Goal: Task Accomplishment & Management: Manage account settings

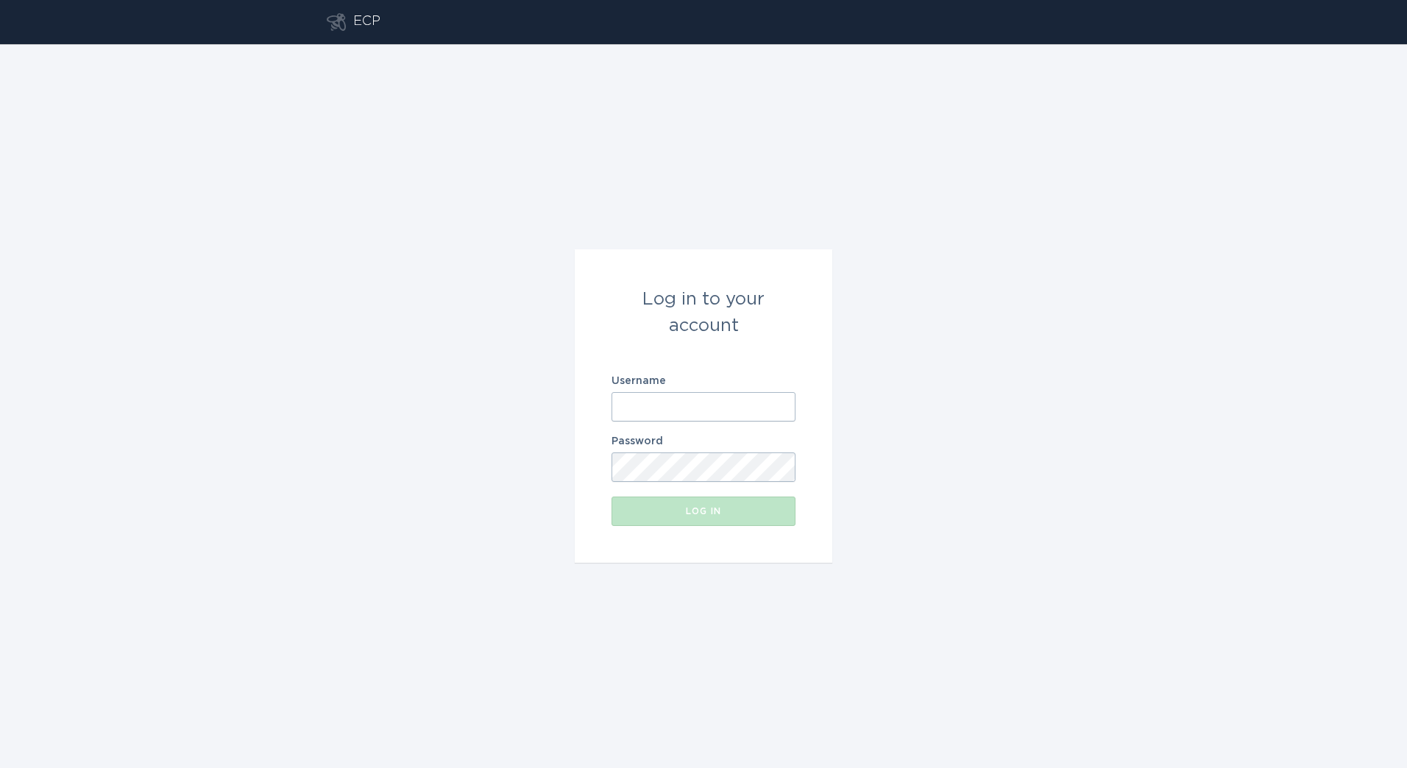
click at [688, 408] on input "Username" at bounding box center [704, 406] width 184 height 29
type input "[PERSON_NAME][EMAIL_ADDRESS][DOMAIN_NAME]"
click at [612, 497] on button "Log in" at bounding box center [704, 511] width 184 height 29
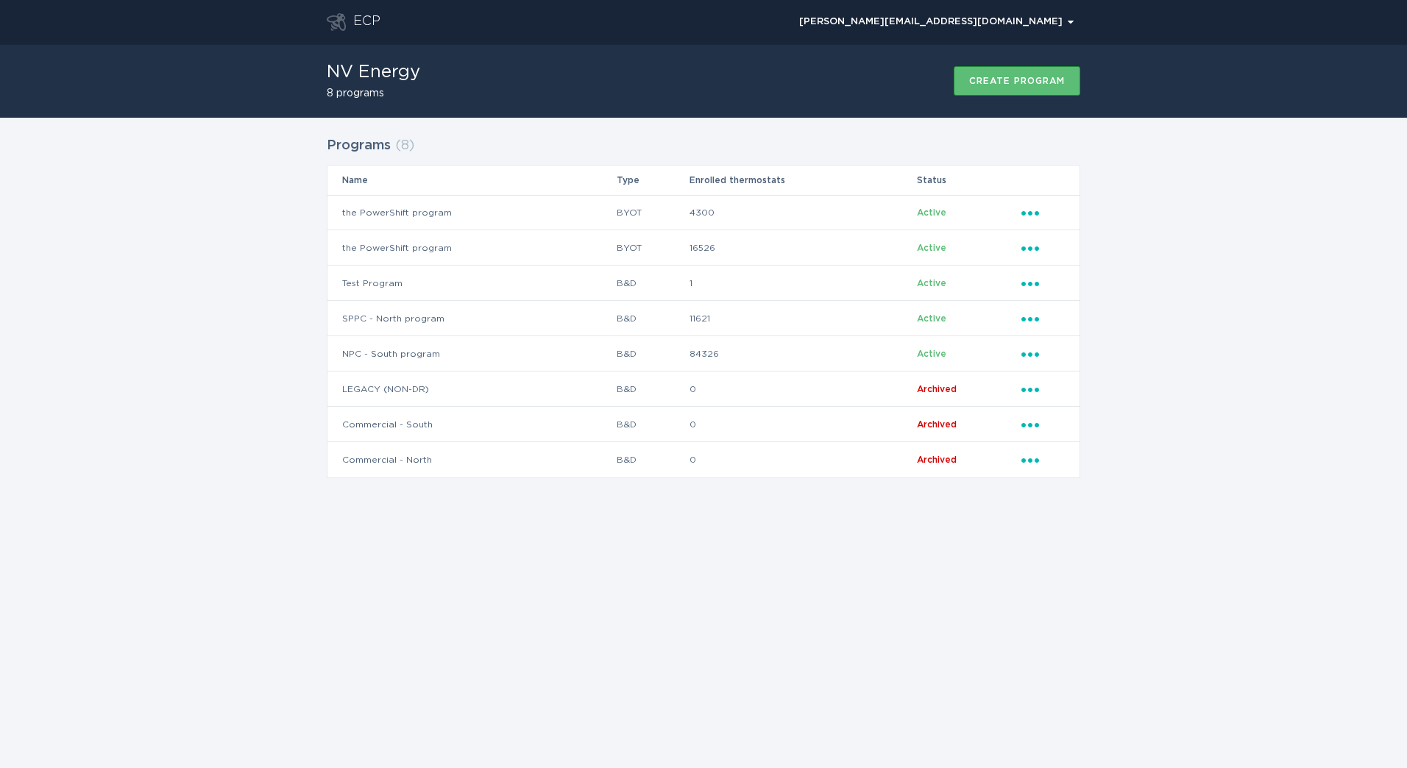
click at [712, 639] on div "ECP [PERSON_NAME][EMAIL_ADDRESS][DOMAIN_NAME] Chevron NV Energy 8 programs Crea…" at bounding box center [703, 384] width 1407 height 768
click at [743, 226] on td "4300" at bounding box center [802, 212] width 227 height 35
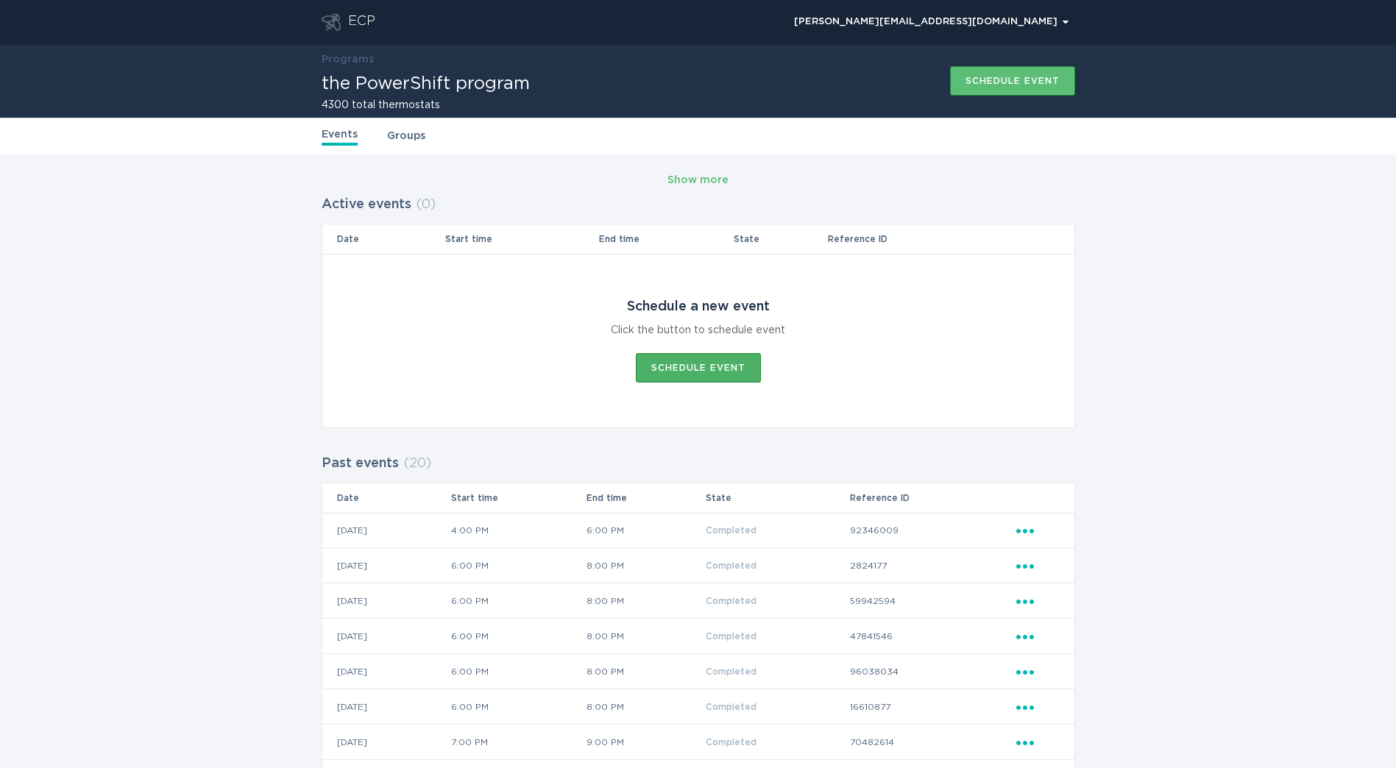
click at [678, 364] on div "Schedule event" at bounding box center [698, 368] width 94 height 9
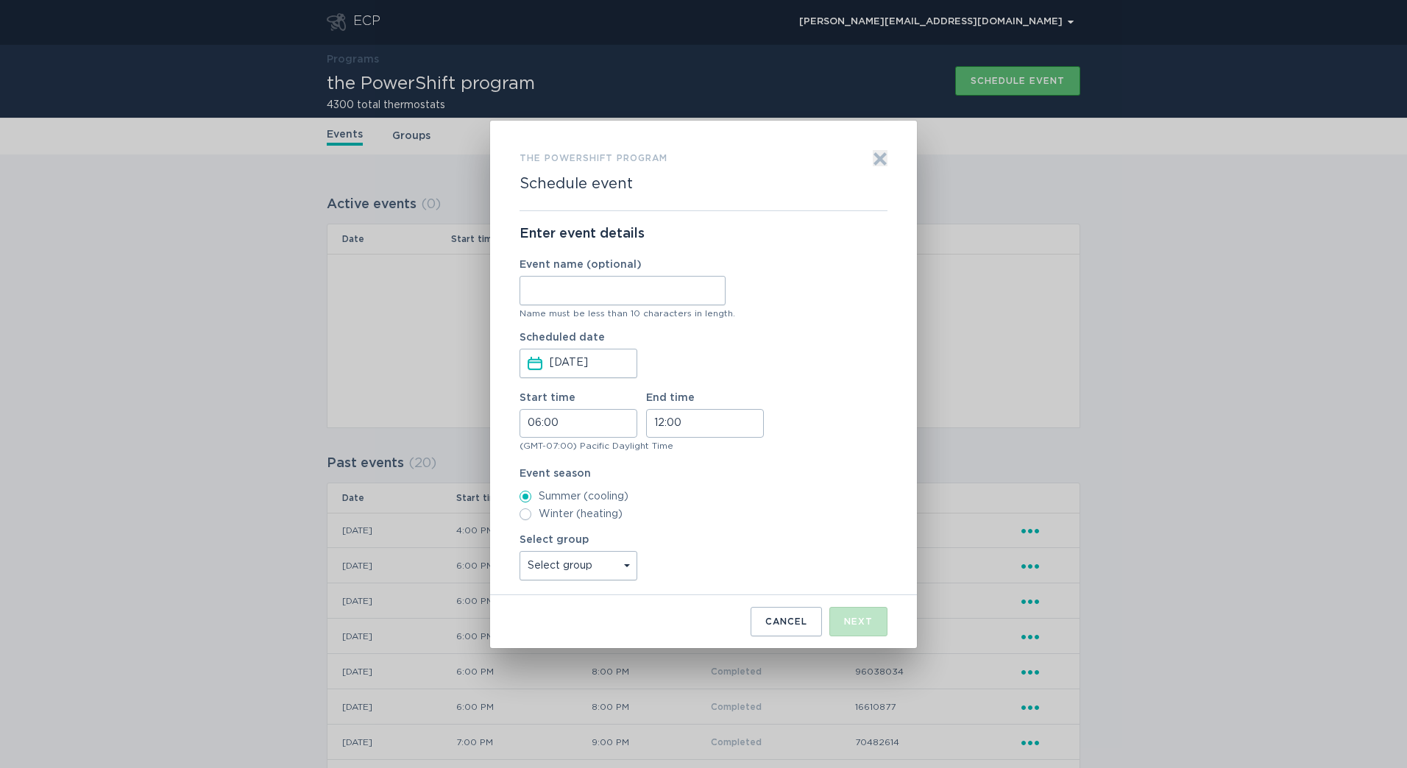
click at [612, 278] on input "Event name (optional)" at bounding box center [623, 290] width 206 height 29
drag, startPoint x: 400, startPoint y: 354, endPoint x: 779, endPoint y: 258, distance: 390.3
click at [408, 353] on div "the PowerShift program Schedule event Exit Enter event details Event name (opti…" at bounding box center [703, 384] width 1407 height 768
click at [888, 165] on div "the PowerShift program Schedule event Exit Enter event details Event name (opti…" at bounding box center [703, 385] width 427 height 528
click at [885, 163] on icon "Exit" at bounding box center [880, 158] width 11 height 11
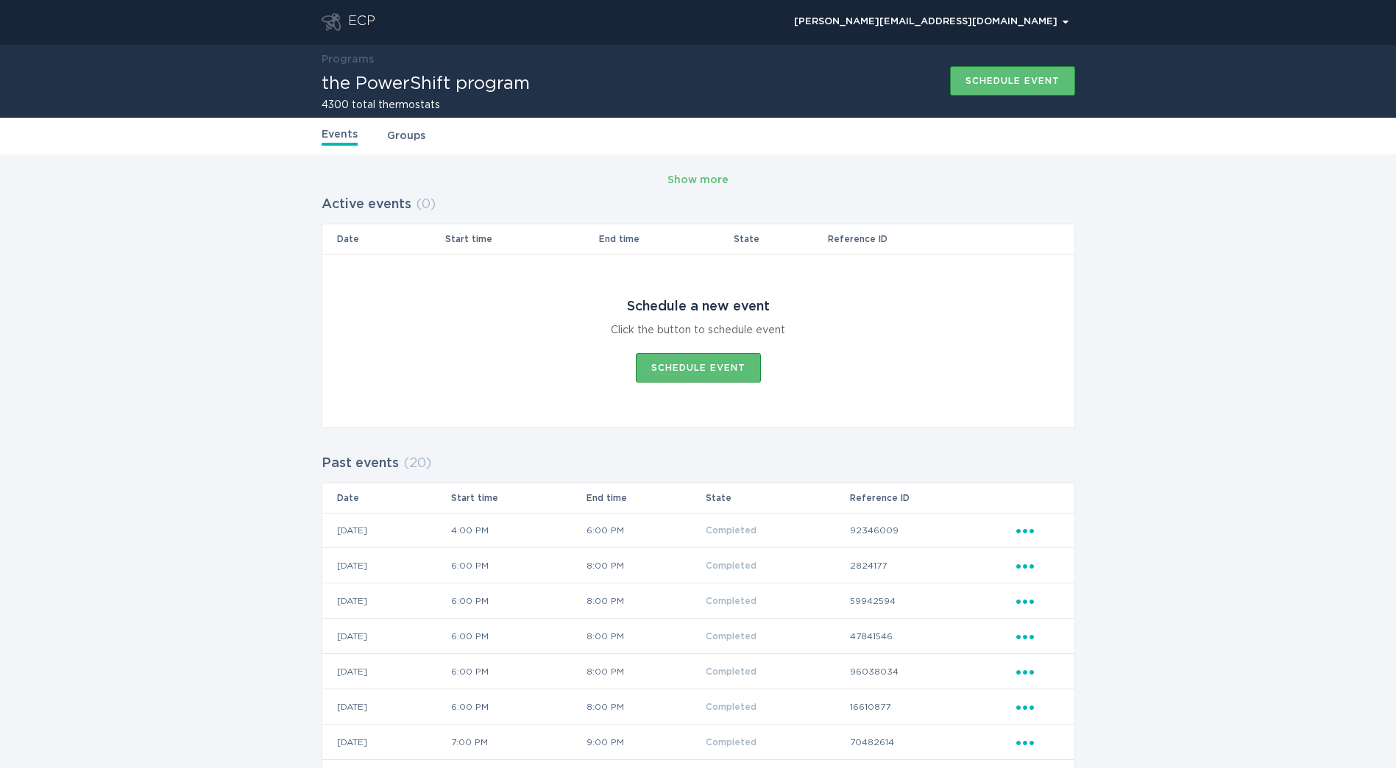
click at [1024, 536] on div "Ellipsis" at bounding box center [1037, 530] width 43 height 16
click at [1030, 552] on div "View event summary" at bounding box center [1093, 556] width 153 height 34
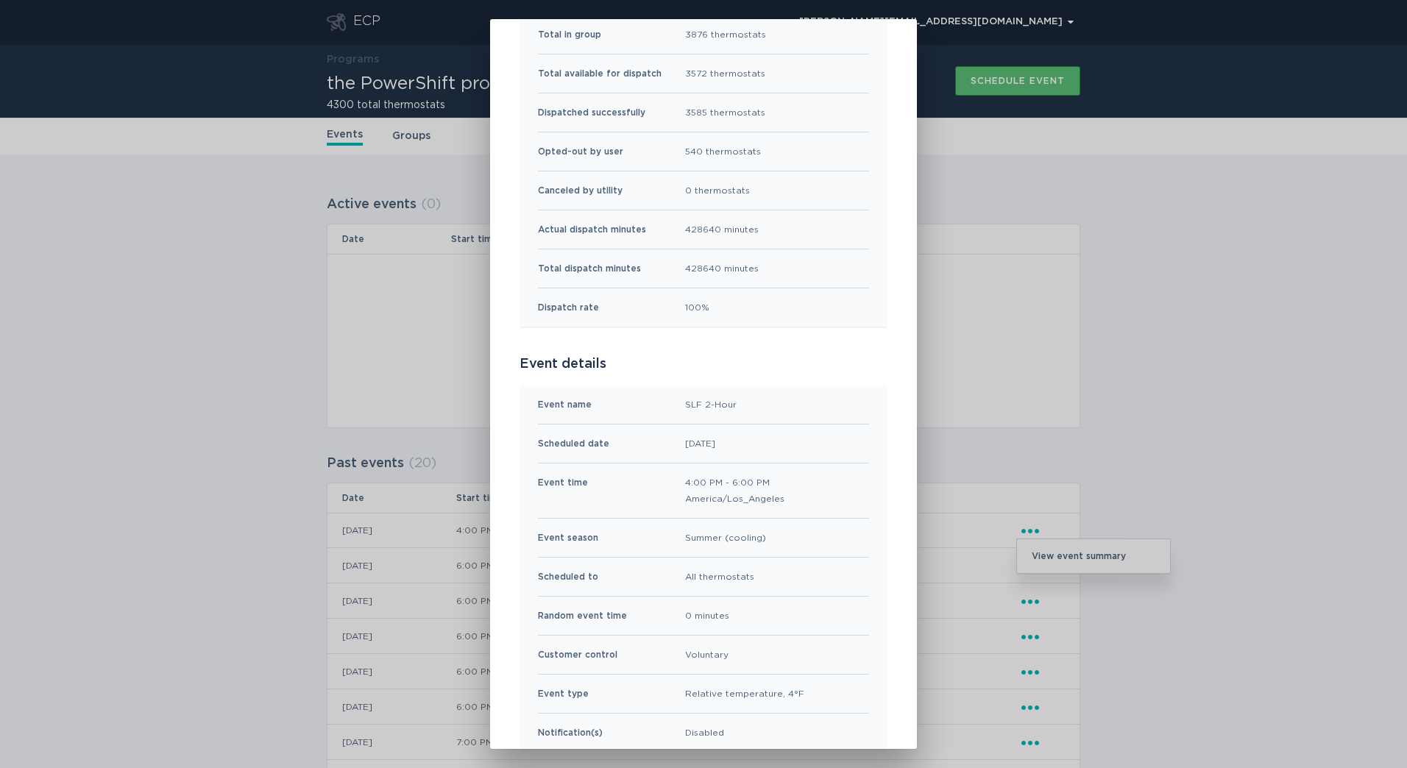
scroll to position [147, 0]
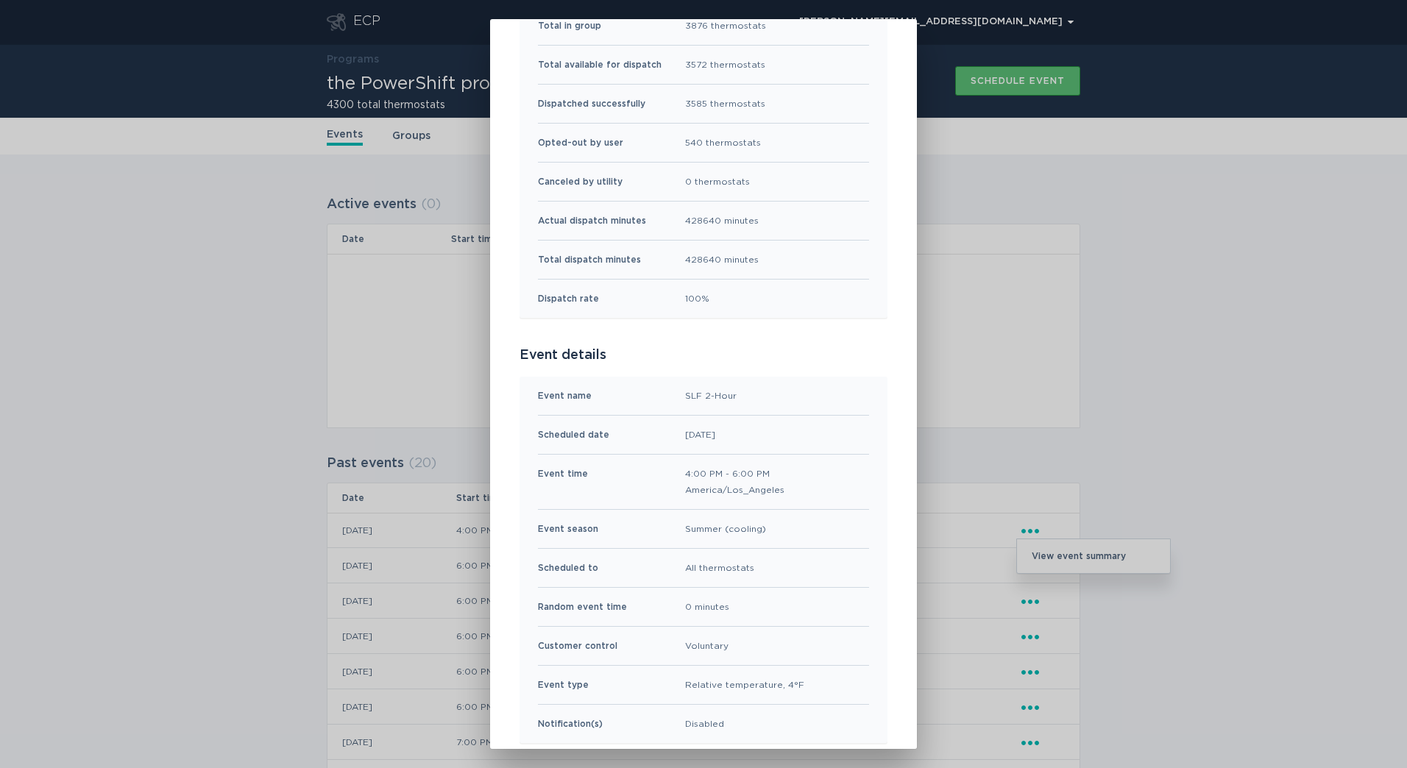
click at [706, 394] on div "SLF 2-Hour" at bounding box center [711, 396] width 52 height 16
copy div "SLF 2-Hour"
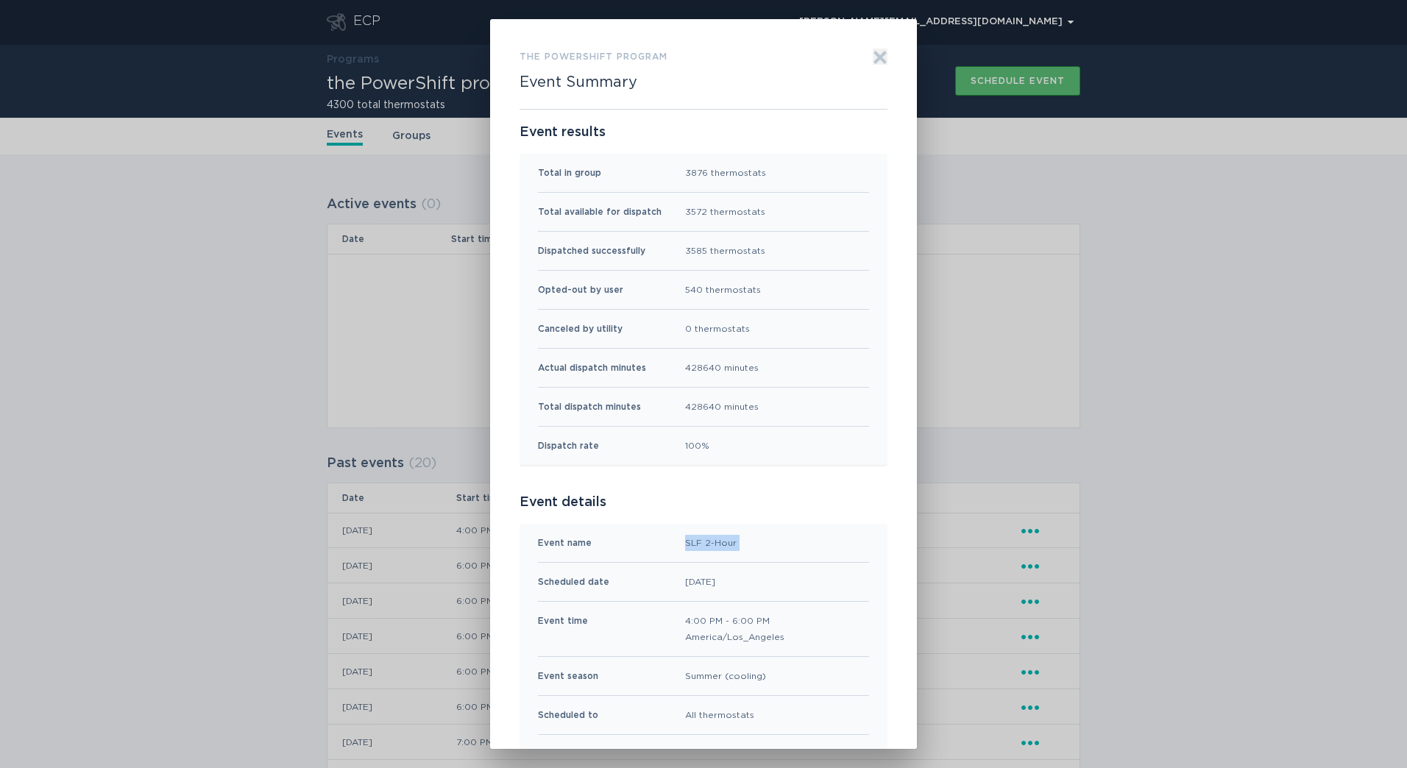
click at [882, 61] on icon "Exit" at bounding box center [880, 57] width 15 height 15
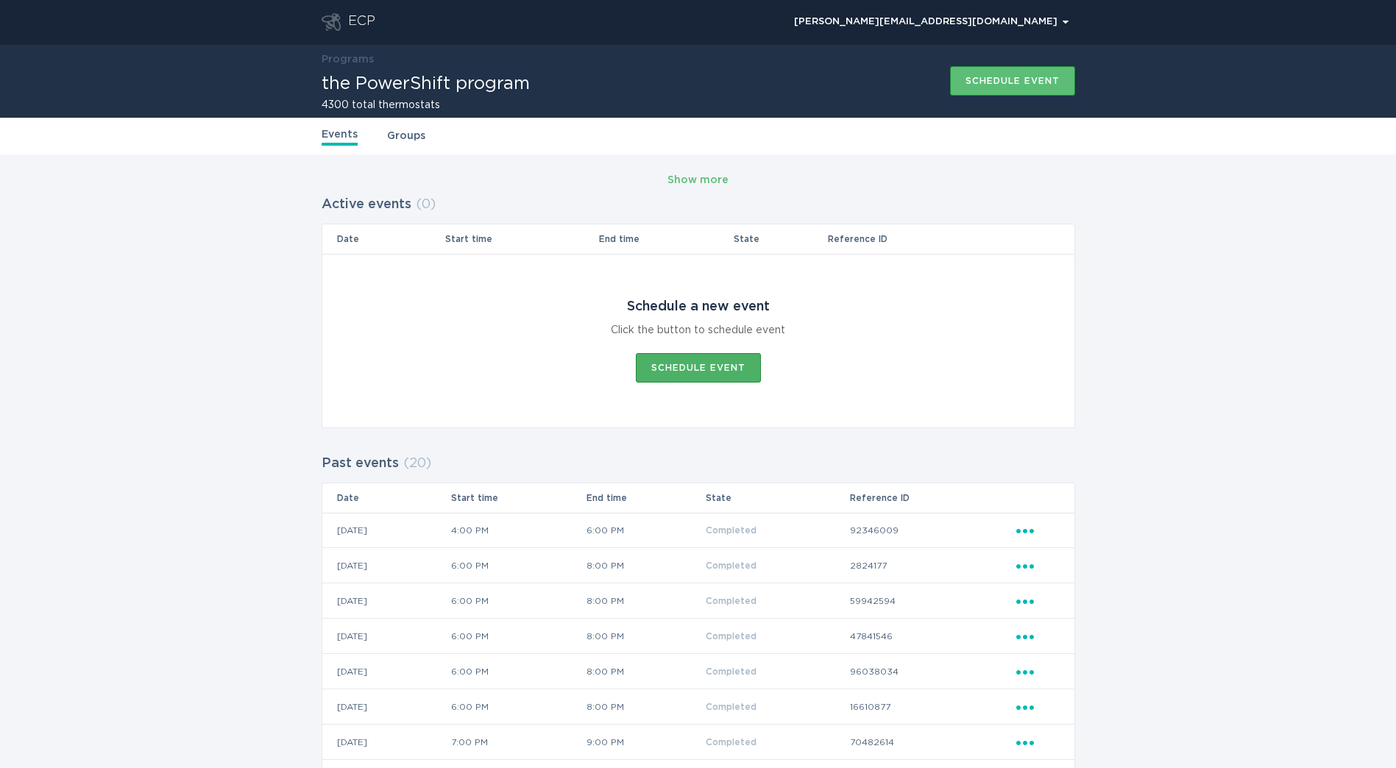
click at [731, 361] on button "Schedule event" at bounding box center [698, 367] width 125 height 29
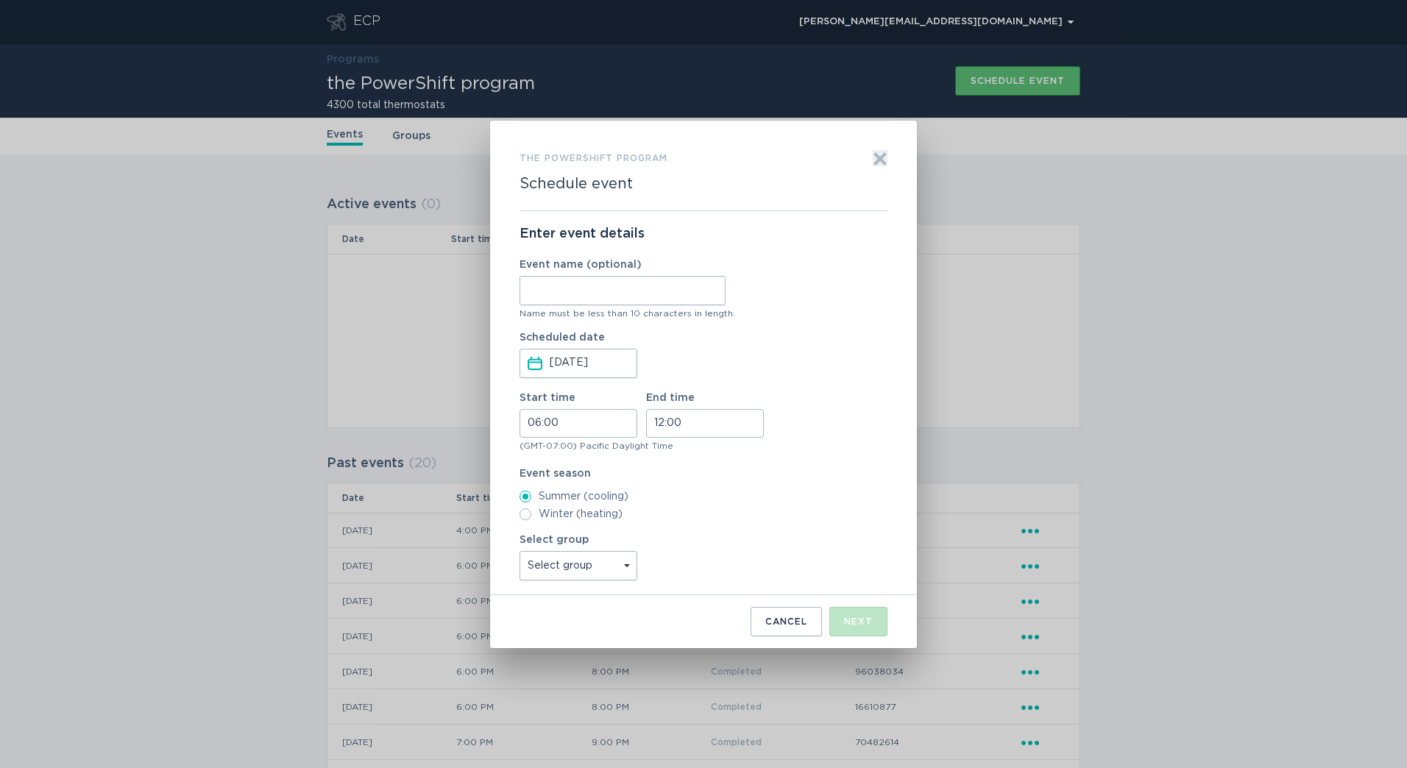
click at [690, 290] on input "Event name (optional)" at bounding box center [623, 290] width 206 height 29
paste input "SLF 2-Hour"
type input "SLF 2-Hour"
click at [588, 414] on input "06:00" at bounding box center [579, 423] width 118 height 29
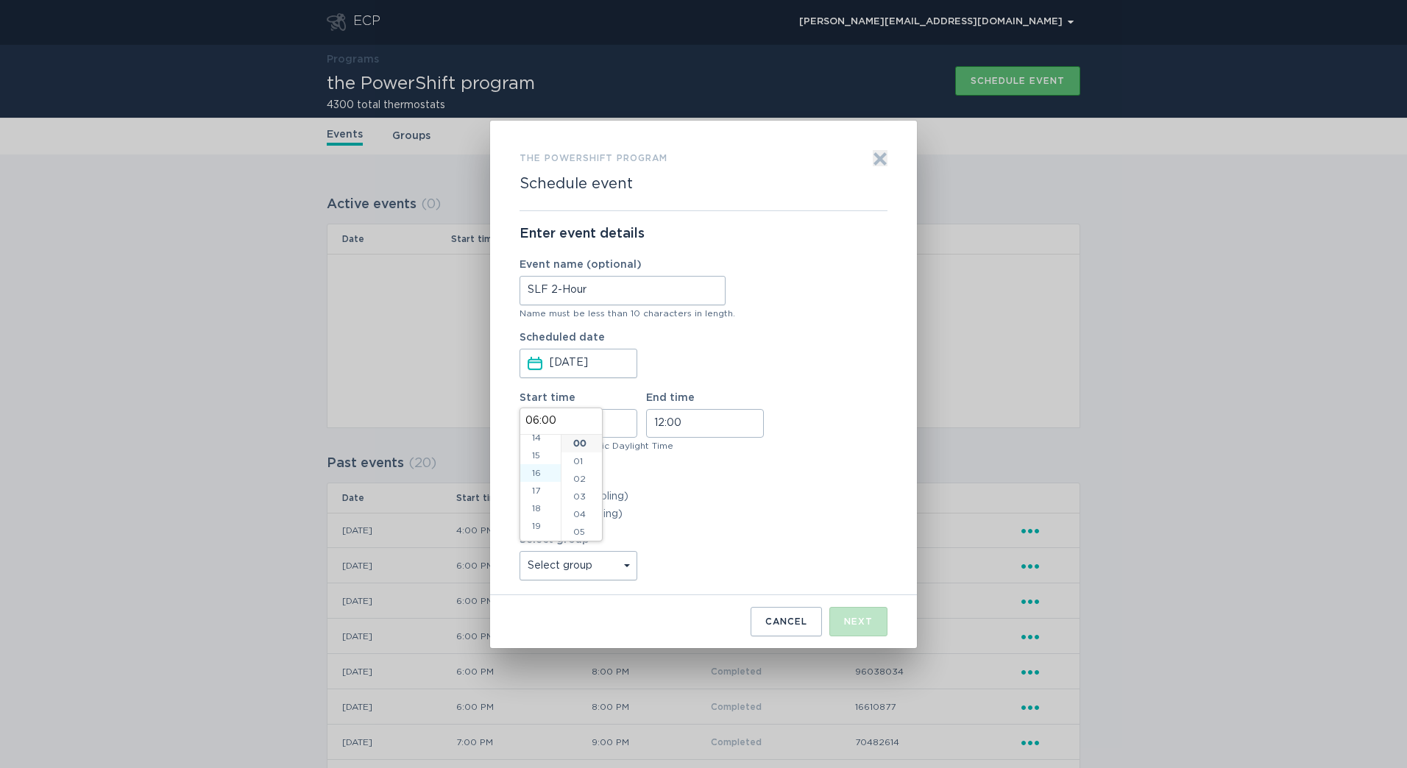
click at [545, 480] on li "16" at bounding box center [540, 473] width 40 height 18
type input "16:00"
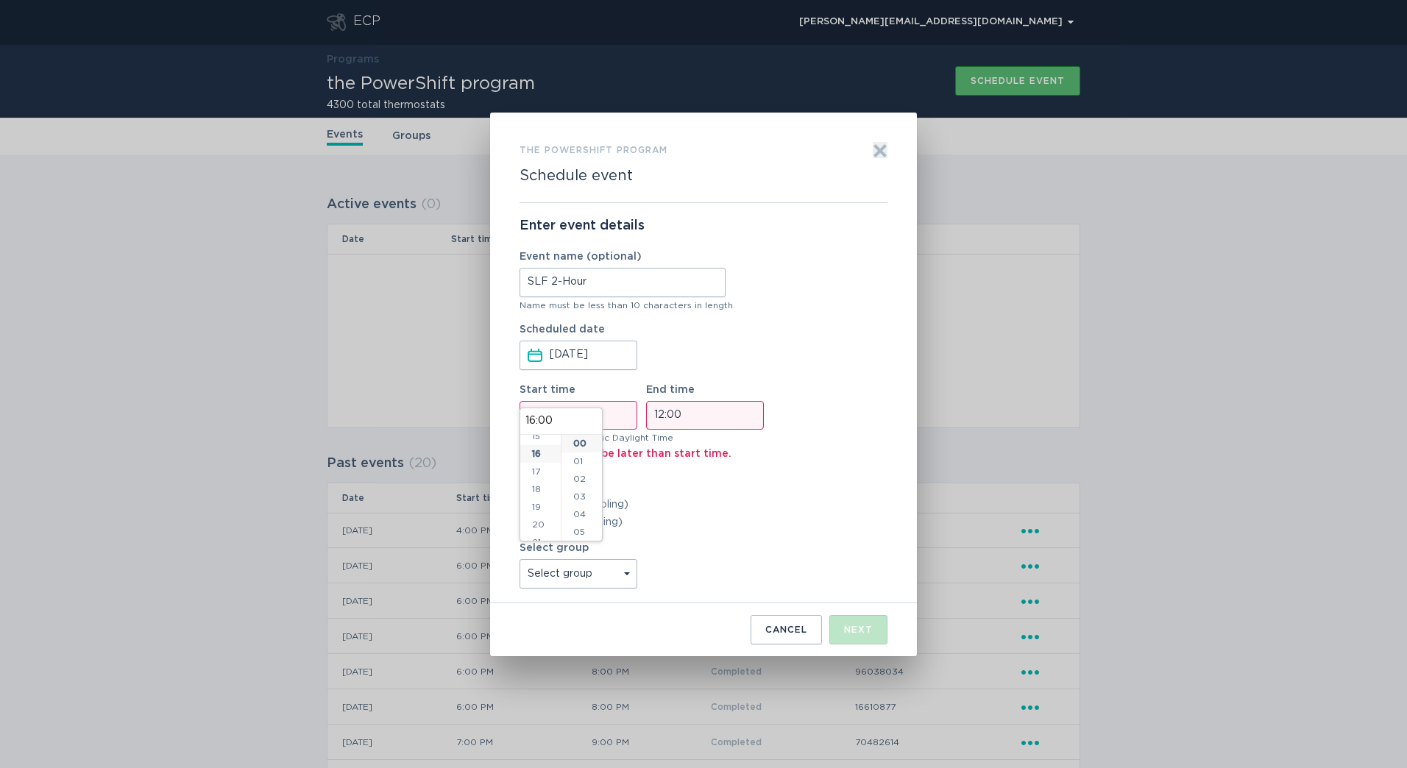
scroll to position [283, 0]
click at [691, 434] on div "(GMT-07:00) Pacific Daylight Time" at bounding box center [704, 437] width 368 height 9
click at [704, 418] on input "12:00" at bounding box center [705, 415] width 118 height 29
click at [670, 508] on li "18" at bounding box center [667, 509] width 40 height 18
type input "18:00"
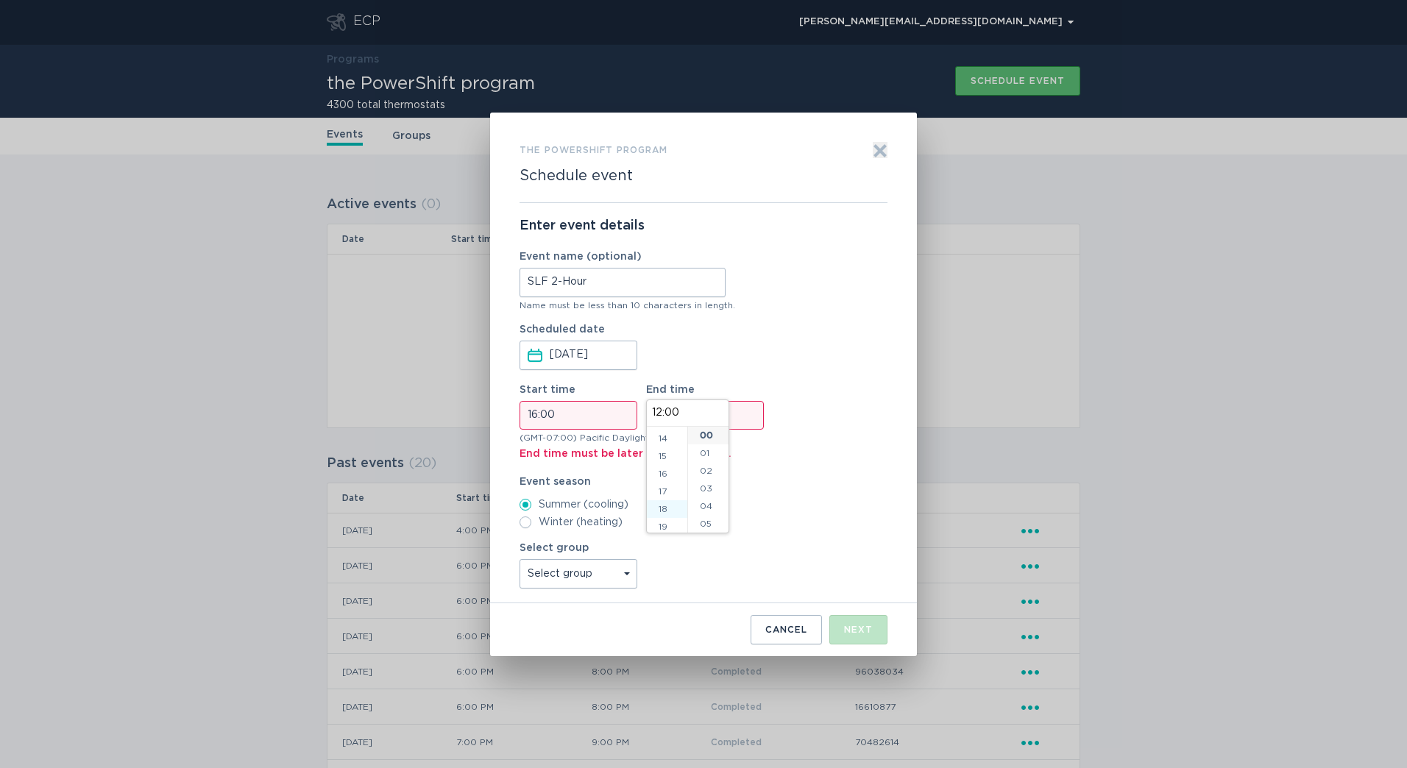
type input "18:00"
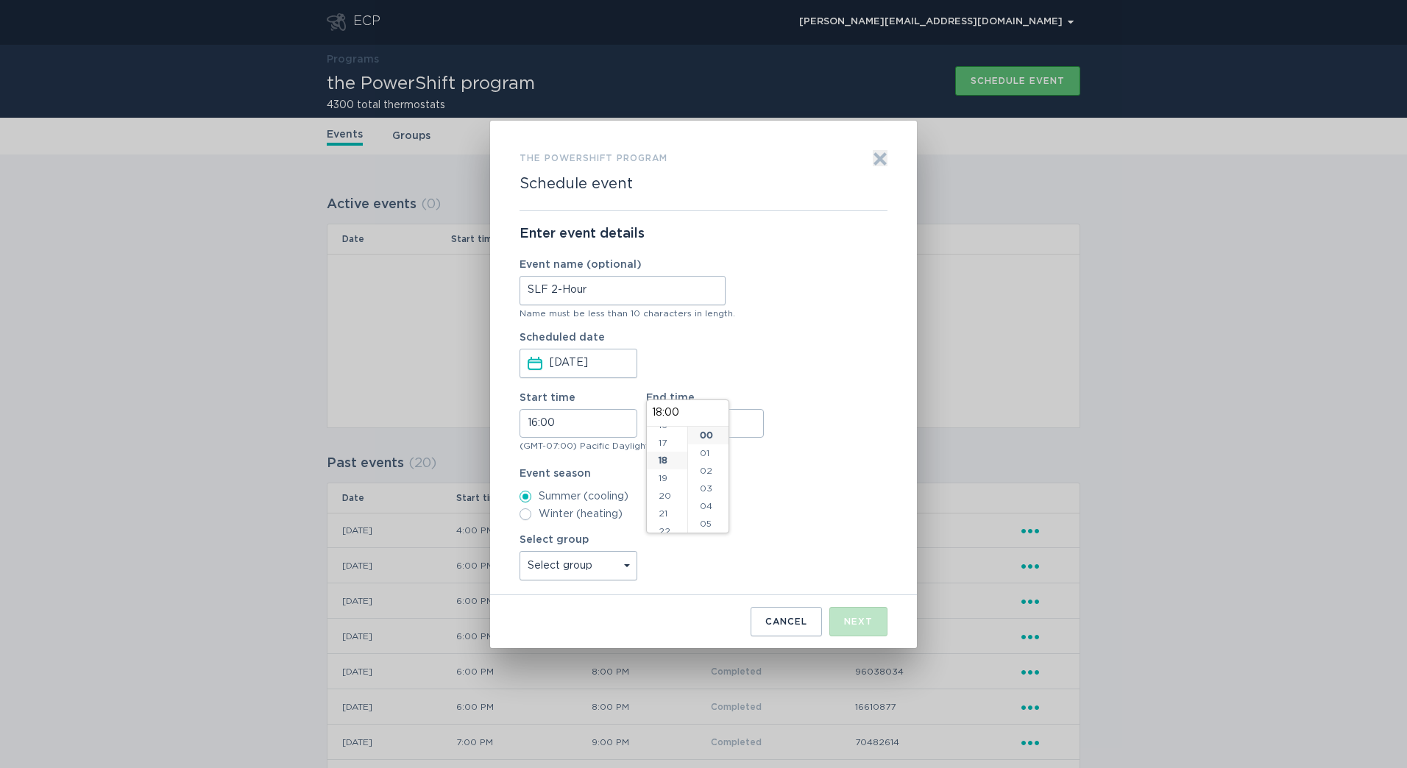
scroll to position [318, 0]
click at [816, 497] on label "Summer (cooling)" at bounding box center [704, 497] width 368 height 12
click at [531, 497] on input "Summer (cooling)" at bounding box center [526, 497] width 12 height 12
click at [606, 563] on select "Select group All thermostats" at bounding box center [579, 565] width 118 height 29
select select "5e328b14c06a4e318b280cd5f9364b3b"
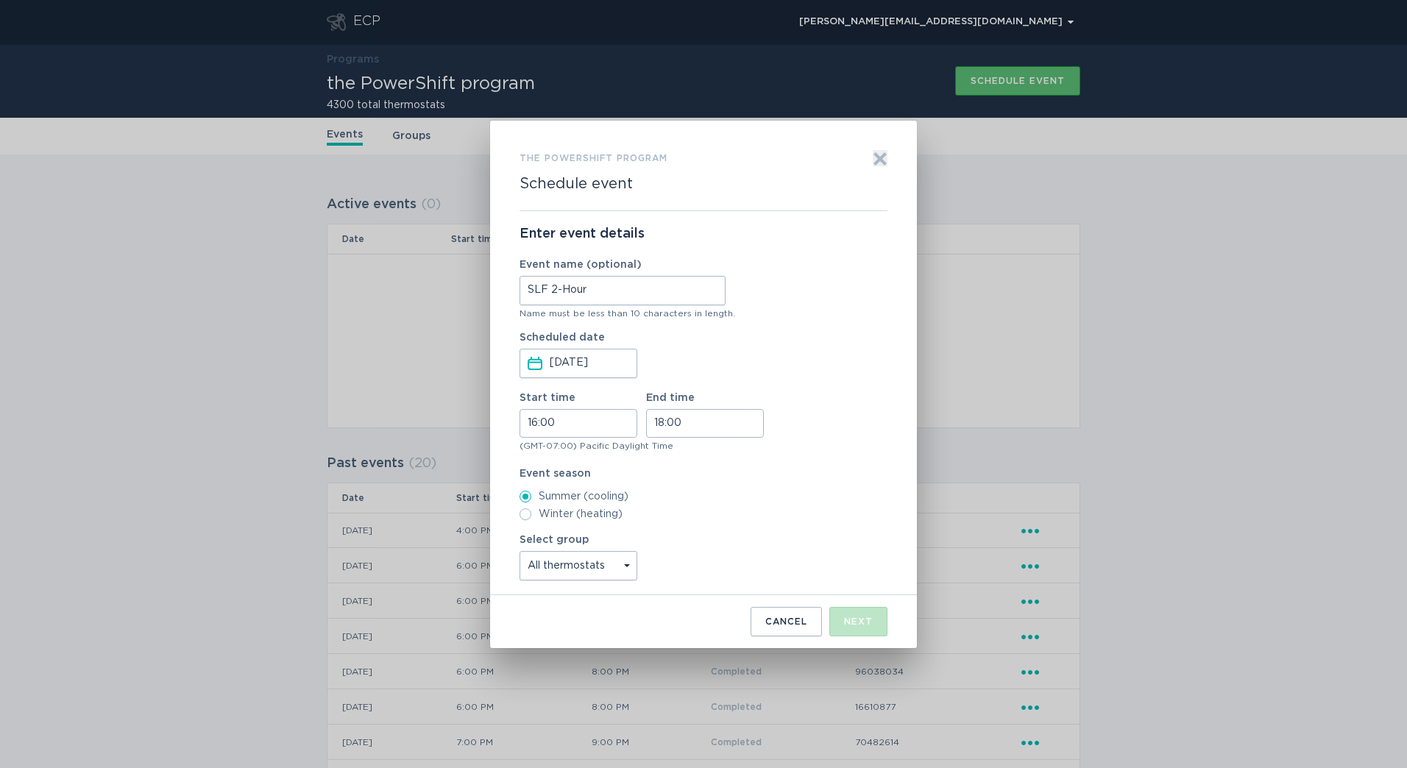
click at [520, 551] on select "Select group All thermostats" at bounding box center [579, 565] width 118 height 29
click at [880, 619] on button "Next" at bounding box center [858, 621] width 58 height 29
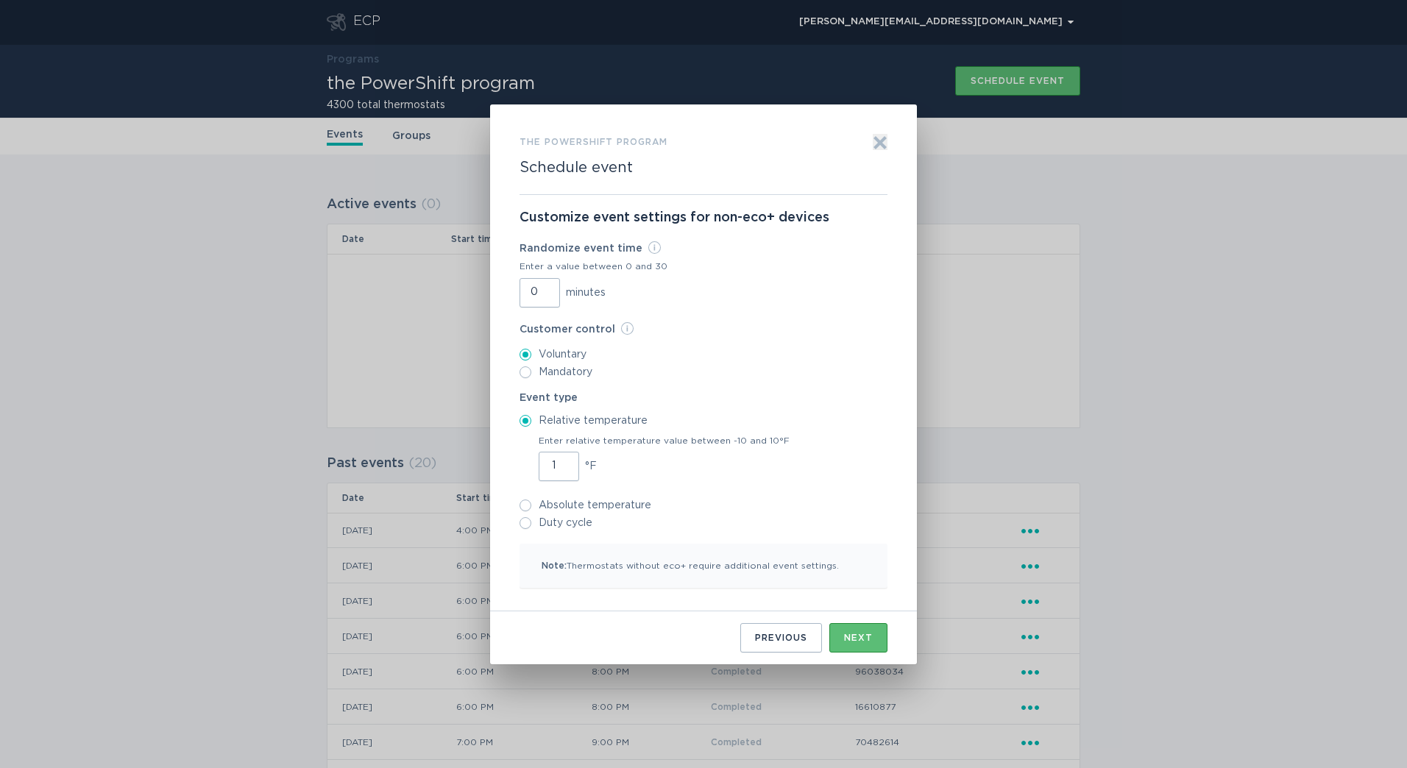
click at [564, 461] on input "1" at bounding box center [559, 466] width 40 height 29
click at [564, 461] on input "2" at bounding box center [559, 466] width 40 height 29
click at [564, 461] on input "3" at bounding box center [559, 466] width 40 height 29
type input "4"
click at [564, 461] on input "4" at bounding box center [559, 466] width 40 height 29
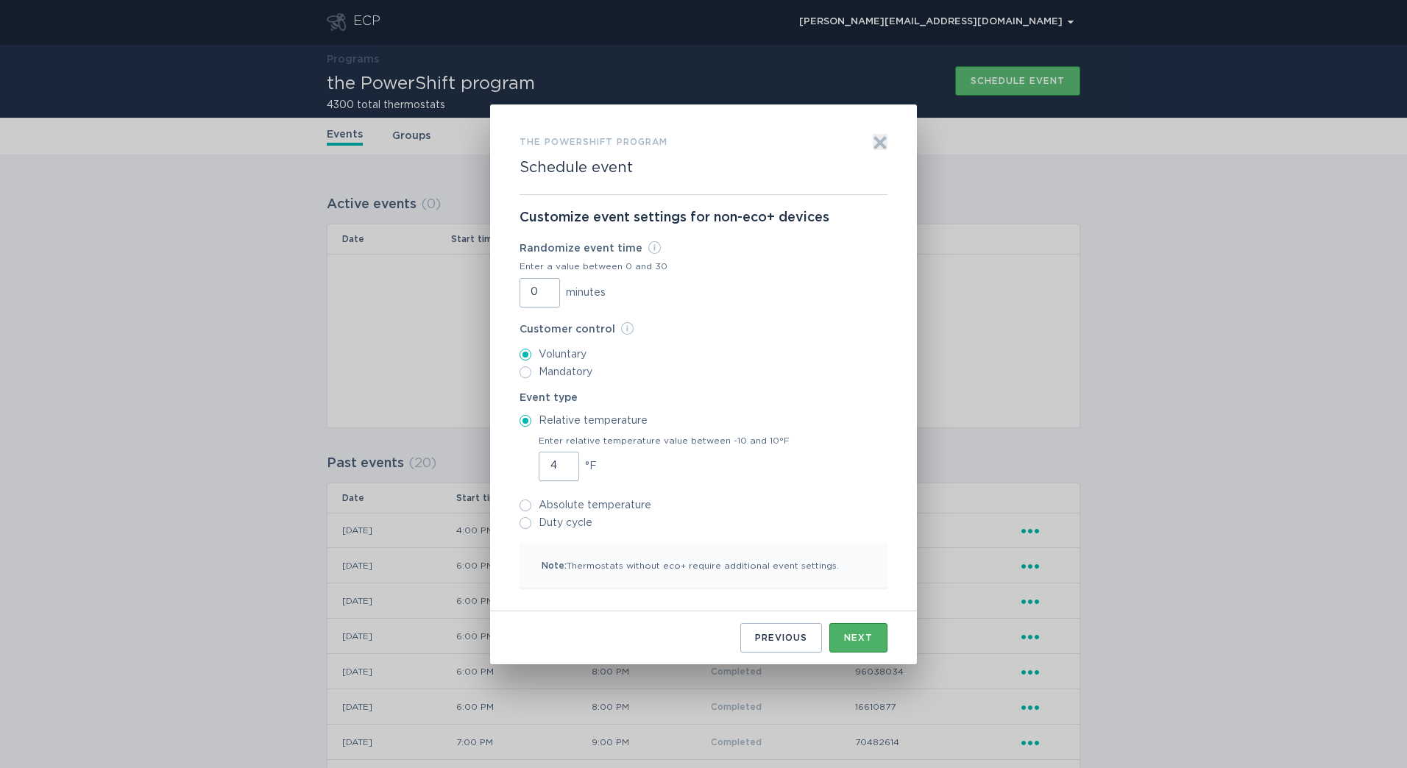
click at [865, 634] on div "Next" at bounding box center [858, 638] width 29 height 9
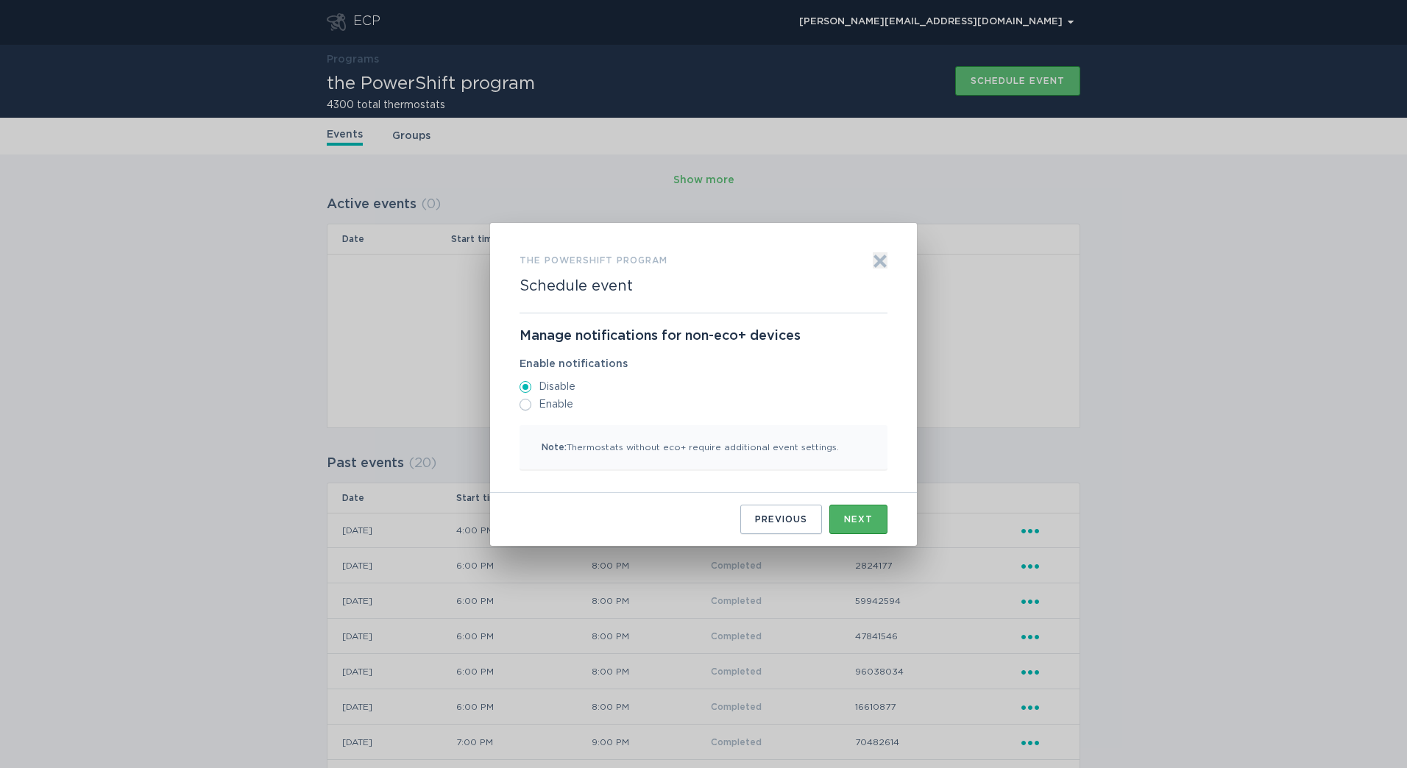
click at [857, 516] on div "Next" at bounding box center [858, 519] width 29 height 9
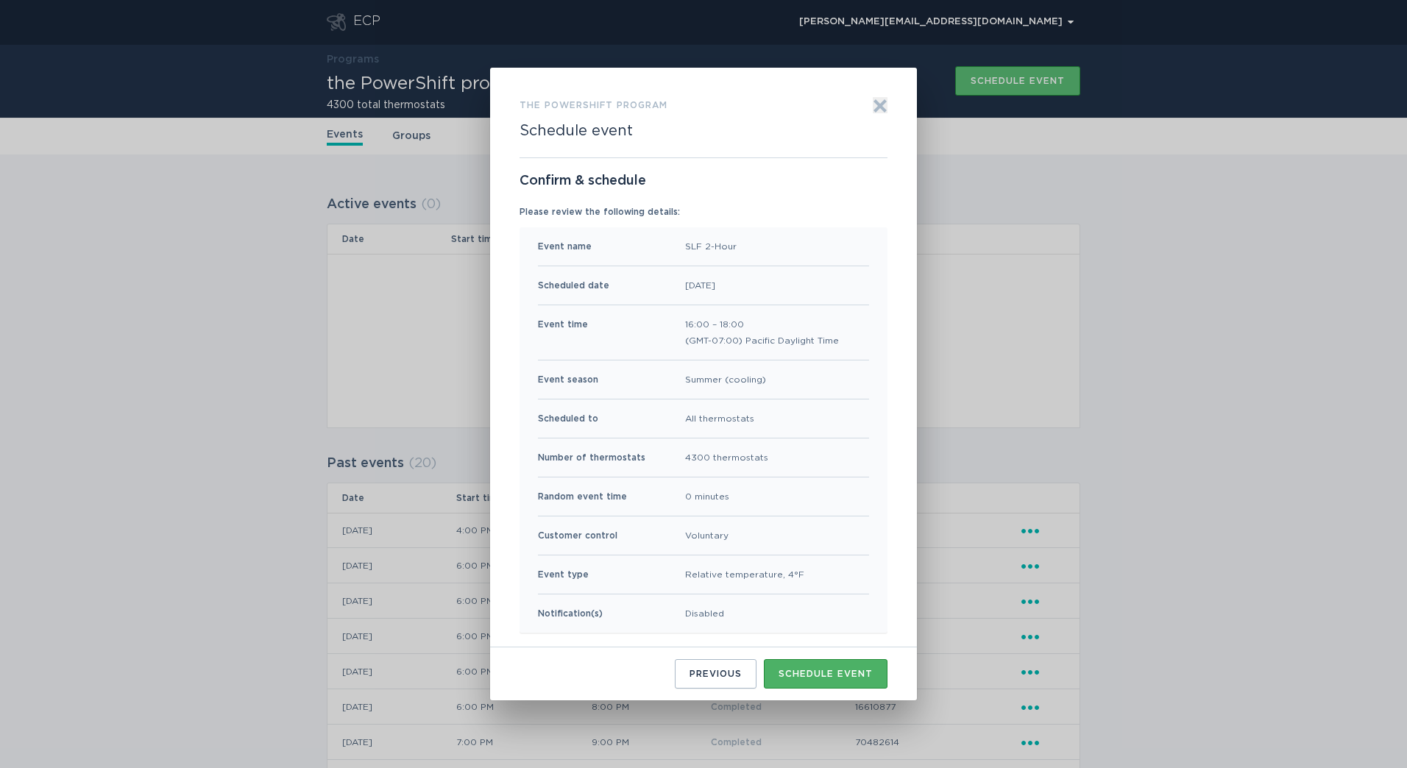
click at [840, 687] on button "Schedule event" at bounding box center [826, 673] width 124 height 29
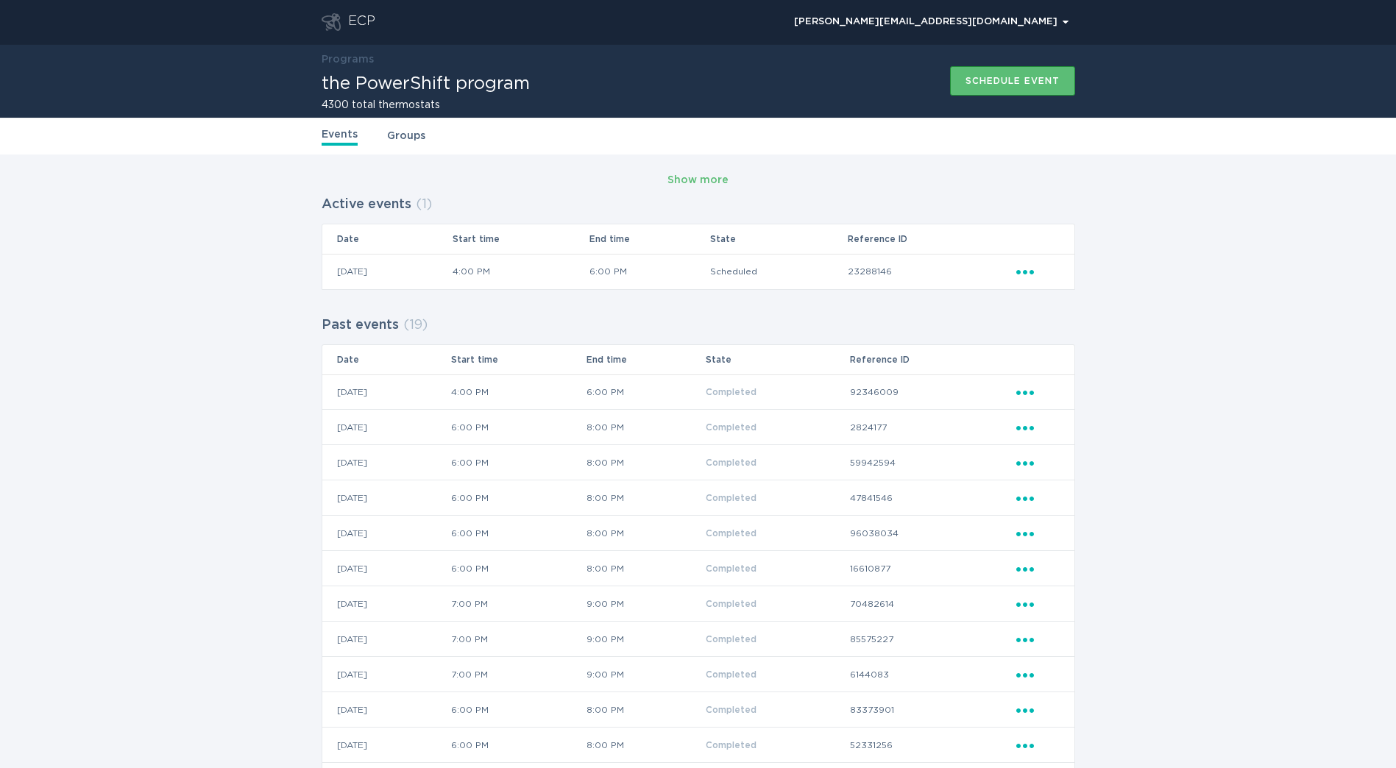
click at [1027, 271] on td "Ellipsis" at bounding box center [1045, 271] width 59 height 35
click at [1030, 274] on icon "Ellipsis" at bounding box center [1026, 269] width 21 height 13
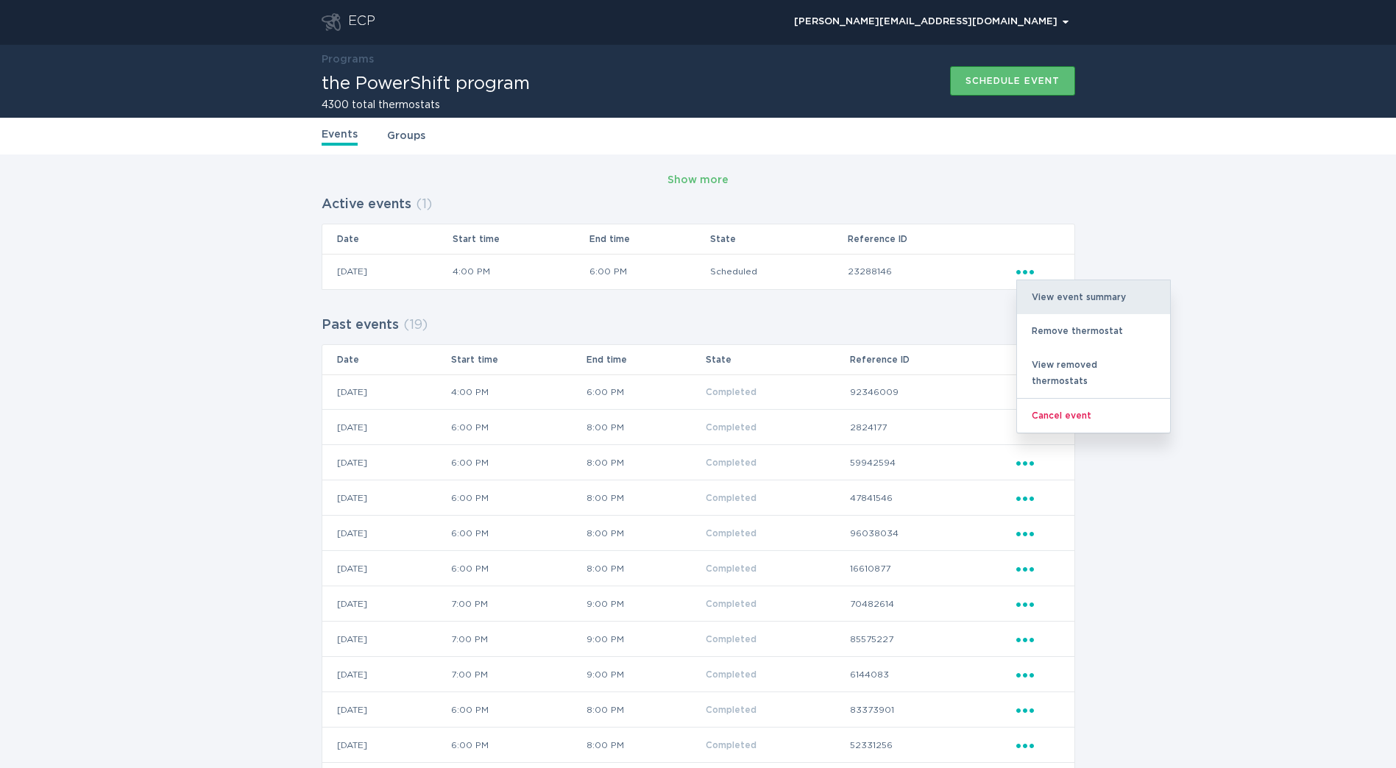
click at [1026, 311] on div "View event summary" at bounding box center [1093, 297] width 153 height 34
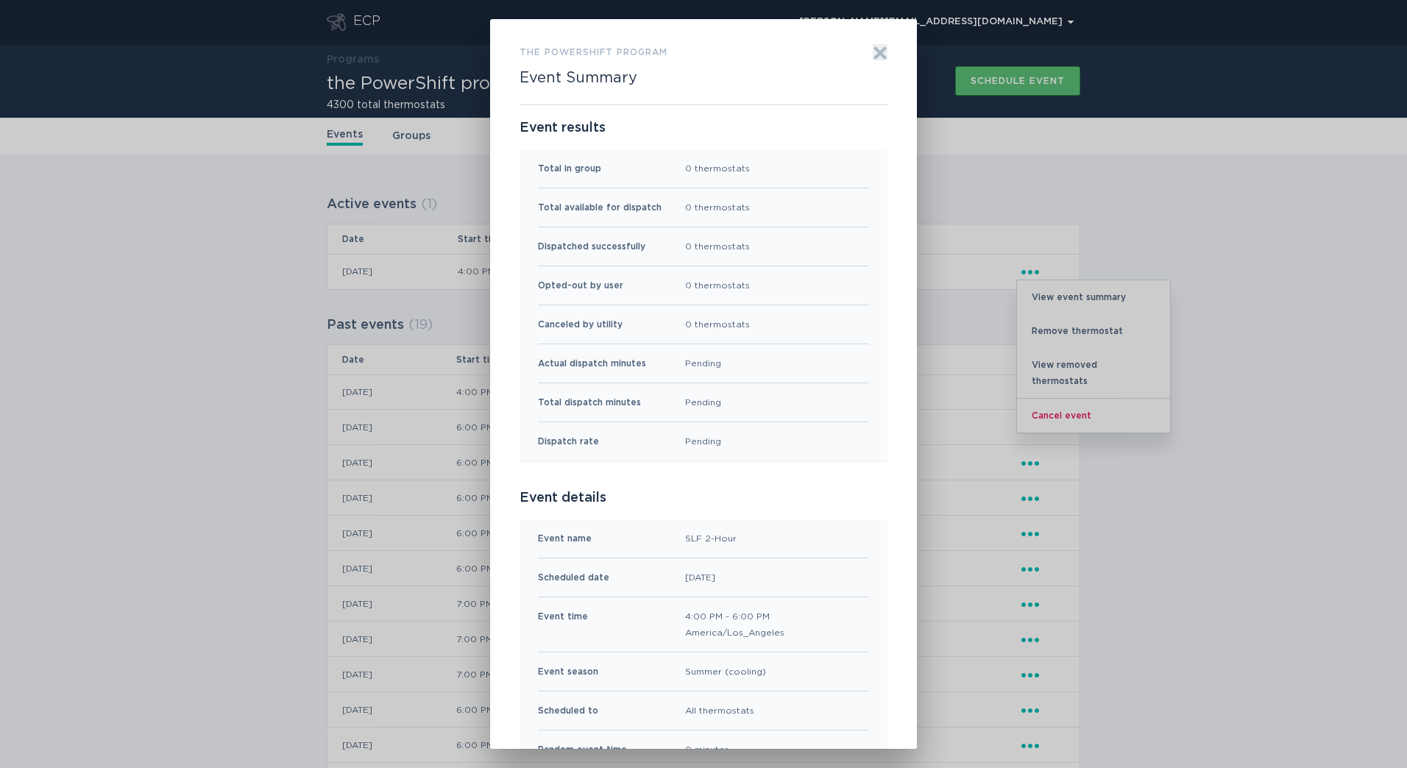
scroll to position [0, 0]
click at [875, 56] on icon "Exit" at bounding box center [880, 57] width 11 height 11
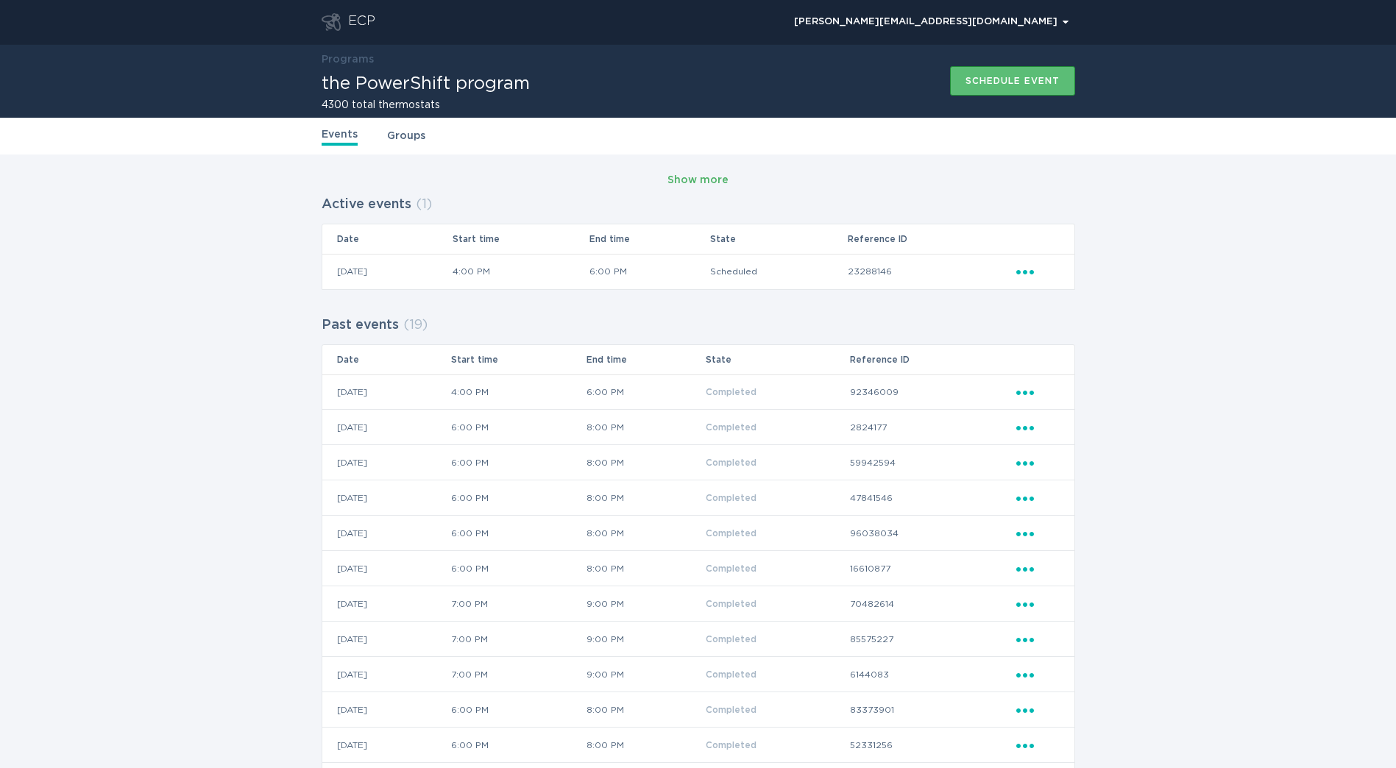
click at [672, 184] on div "Show more" at bounding box center [697, 180] width 61 height 16
click at [367, 13] on header "ECP [PERSON_NAME][EMAIL_ADDRESS][DOMAIN_NAME] Chevron" at bounding box center [699, 22] width 754 height 44
click at [364, 21] on div "ECP" at bounding box center [361, 22] width 27 height 18
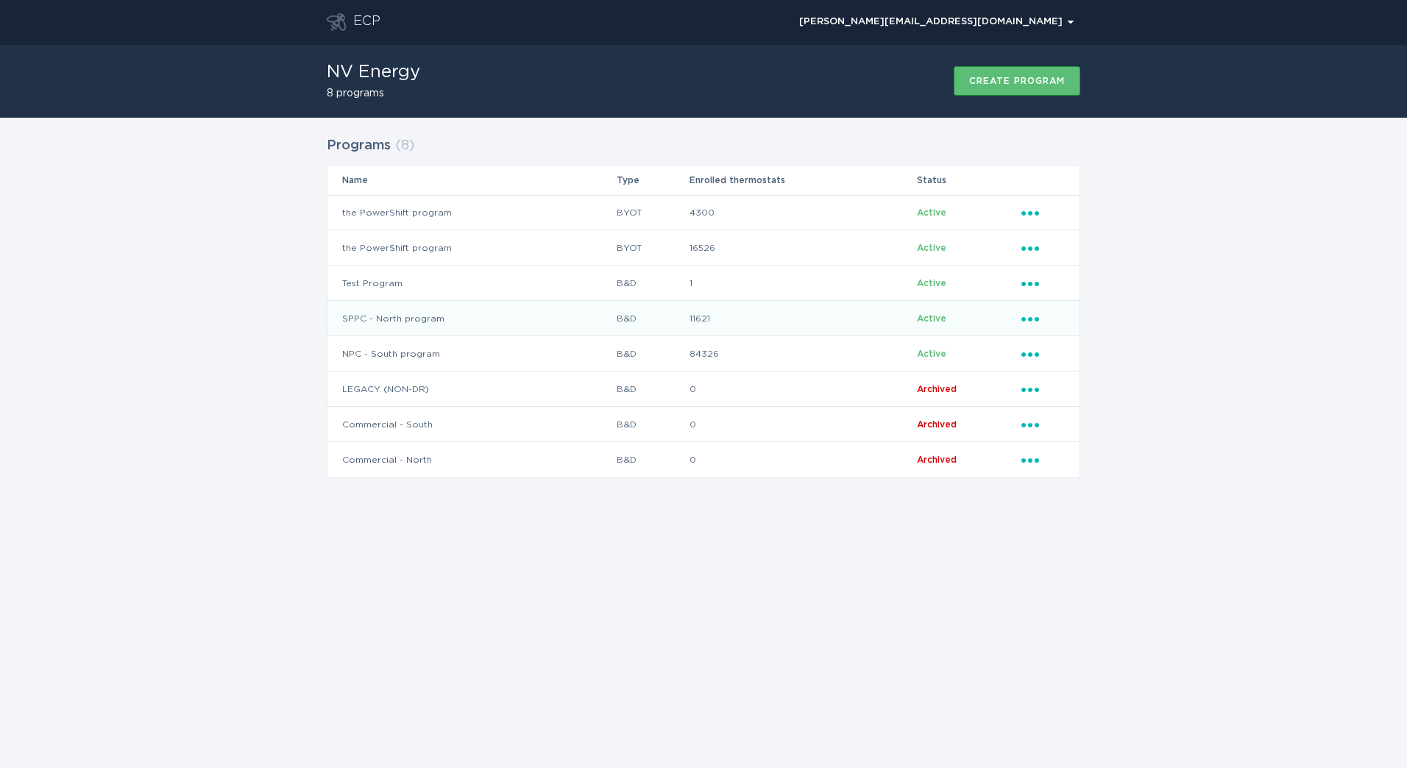
click at [461, 322] on td "SPPC - North program" at bounding box center [471, 318] width 288 height 35
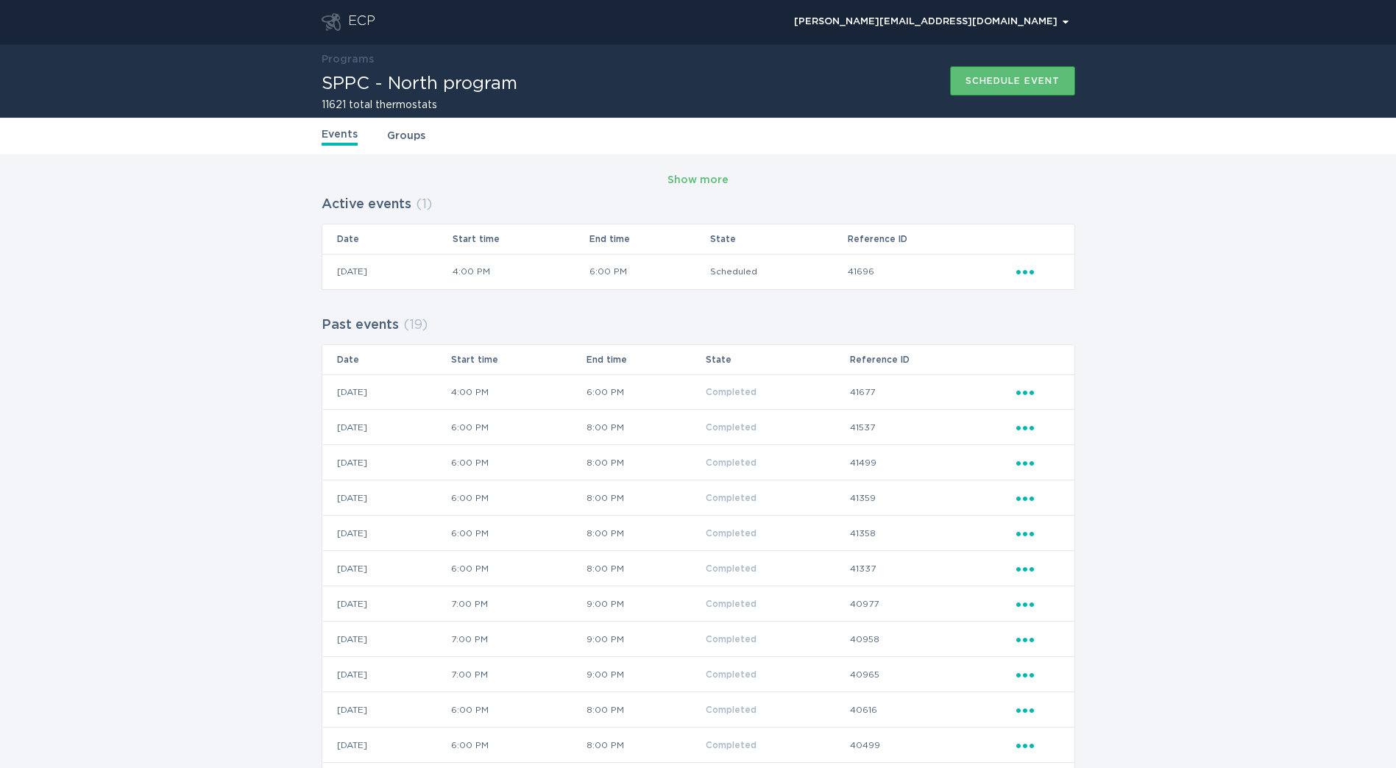
click at [347, 33] on header "ECP [PERSON_NAME][EMAIL_ADDRESS][DOMAIN_NAME] Chevron" at bounding box center [699, 22] width 754 height 44
click at [356, 24] on div "ECP" at bounding box center [361, 22] width 27 height 18
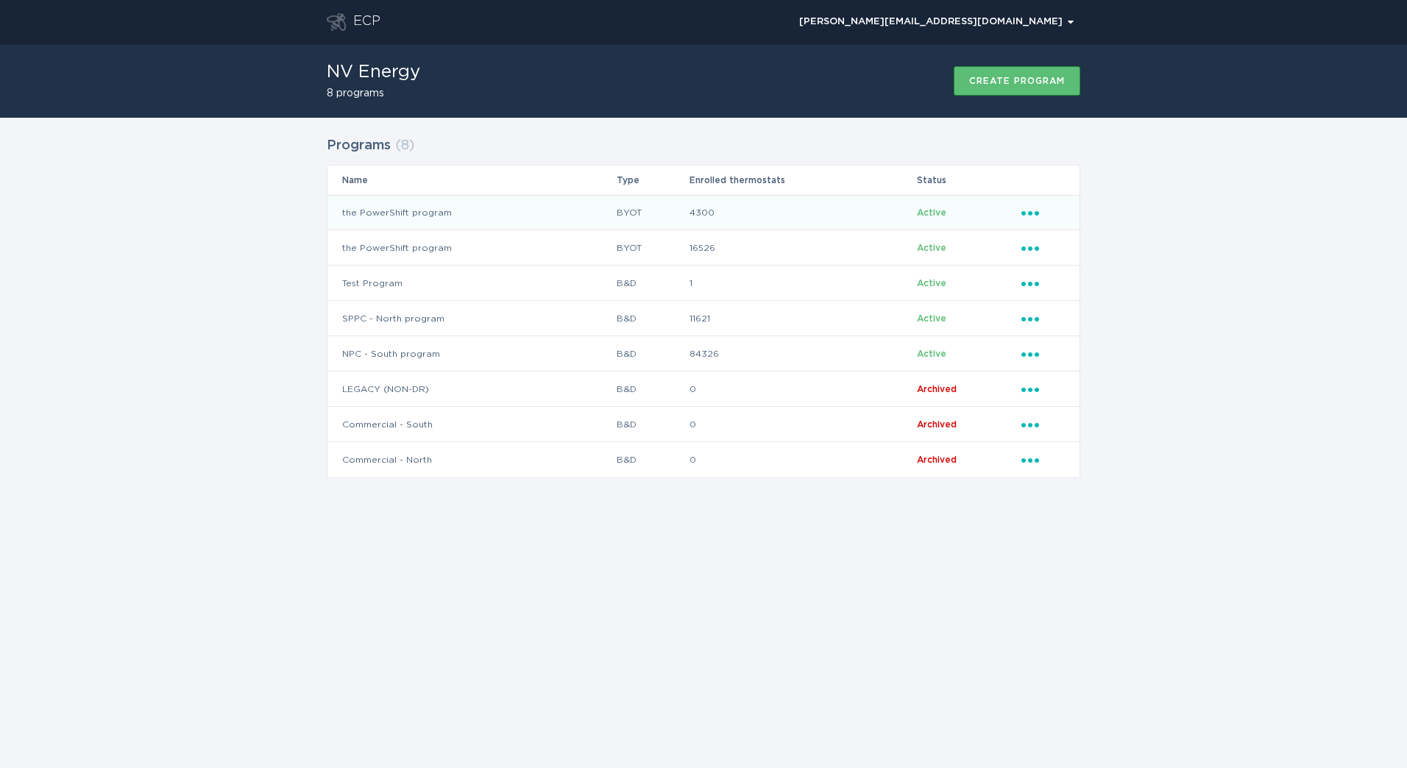
click at [485, 212] on td "the PowerShift program" at bounding box center [471, 212] width 288 height 35
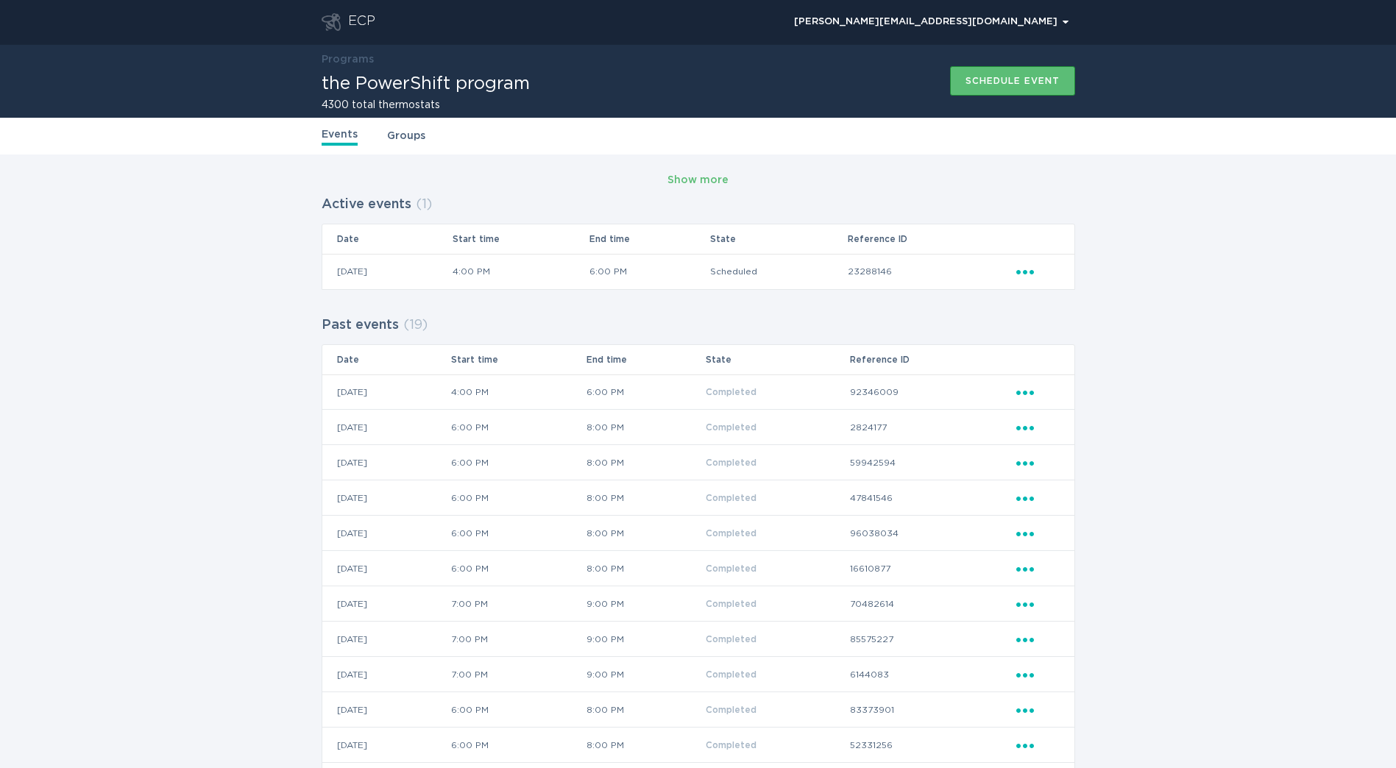
click at [372, 18] on div "ECP" at bounding box center [361, 22] width 27 height 18
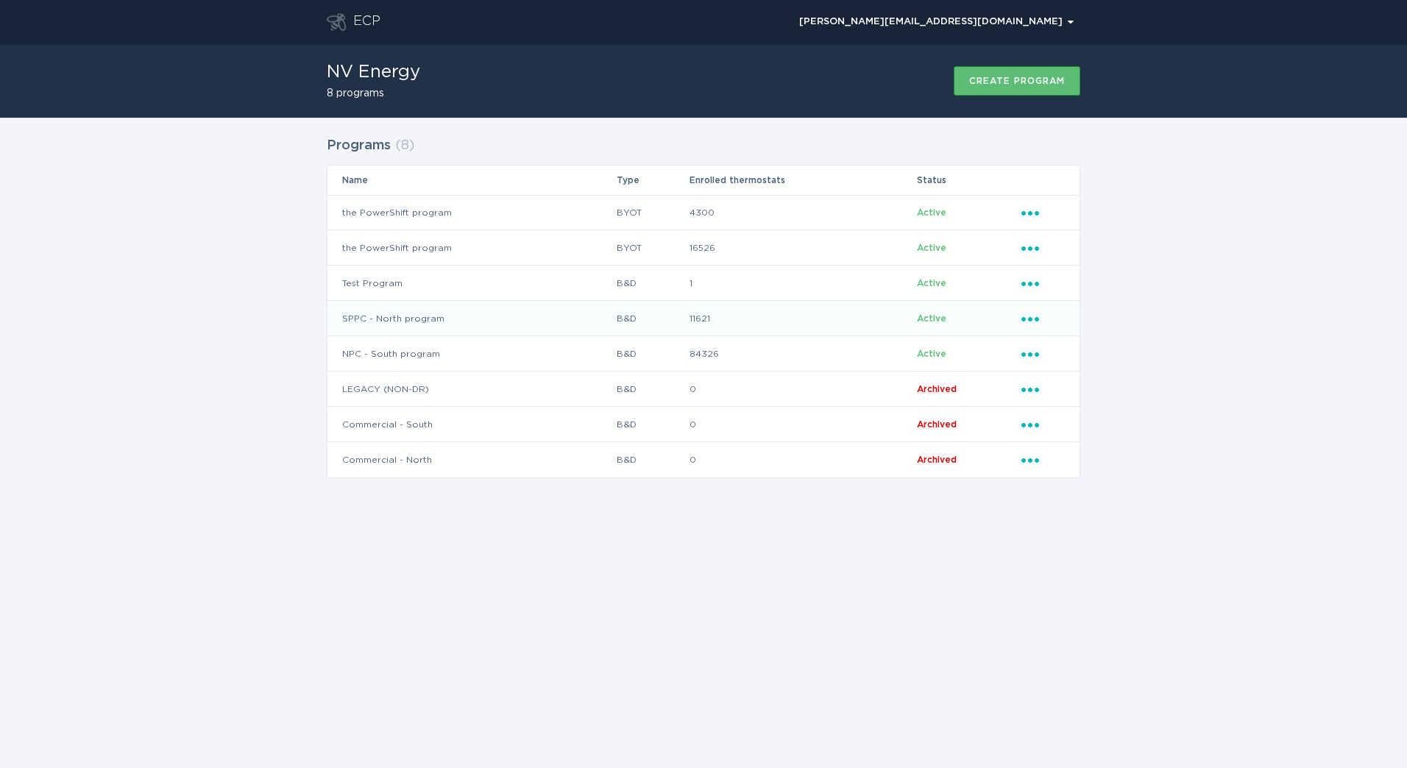
click at [522, 315] on td "SPPC - North program" at bounding box center [471, 318] width 288 height 35
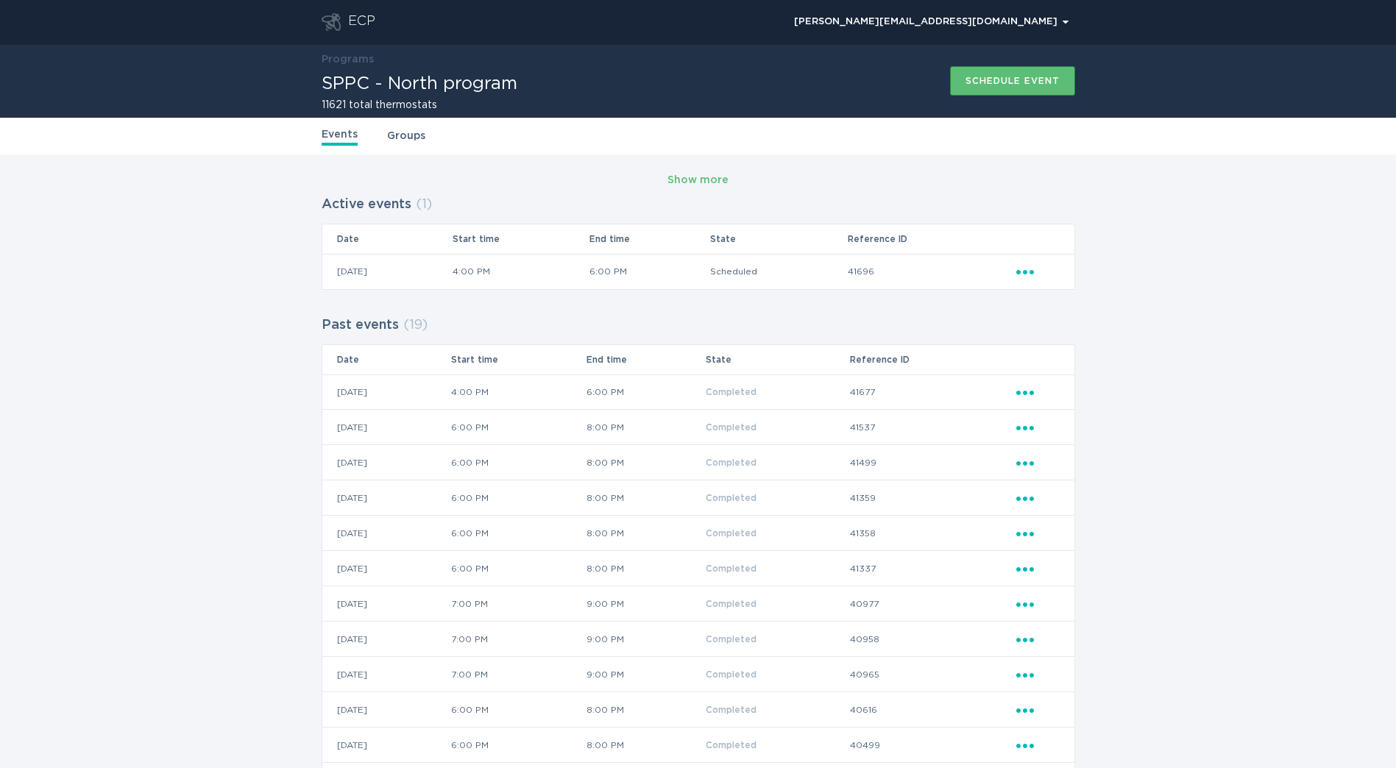
click at [364, 14] on div "ECP" at bounding box center [361, 22] width 27 height 18
